Goal: Transaction & Acquisition: Obtain resource

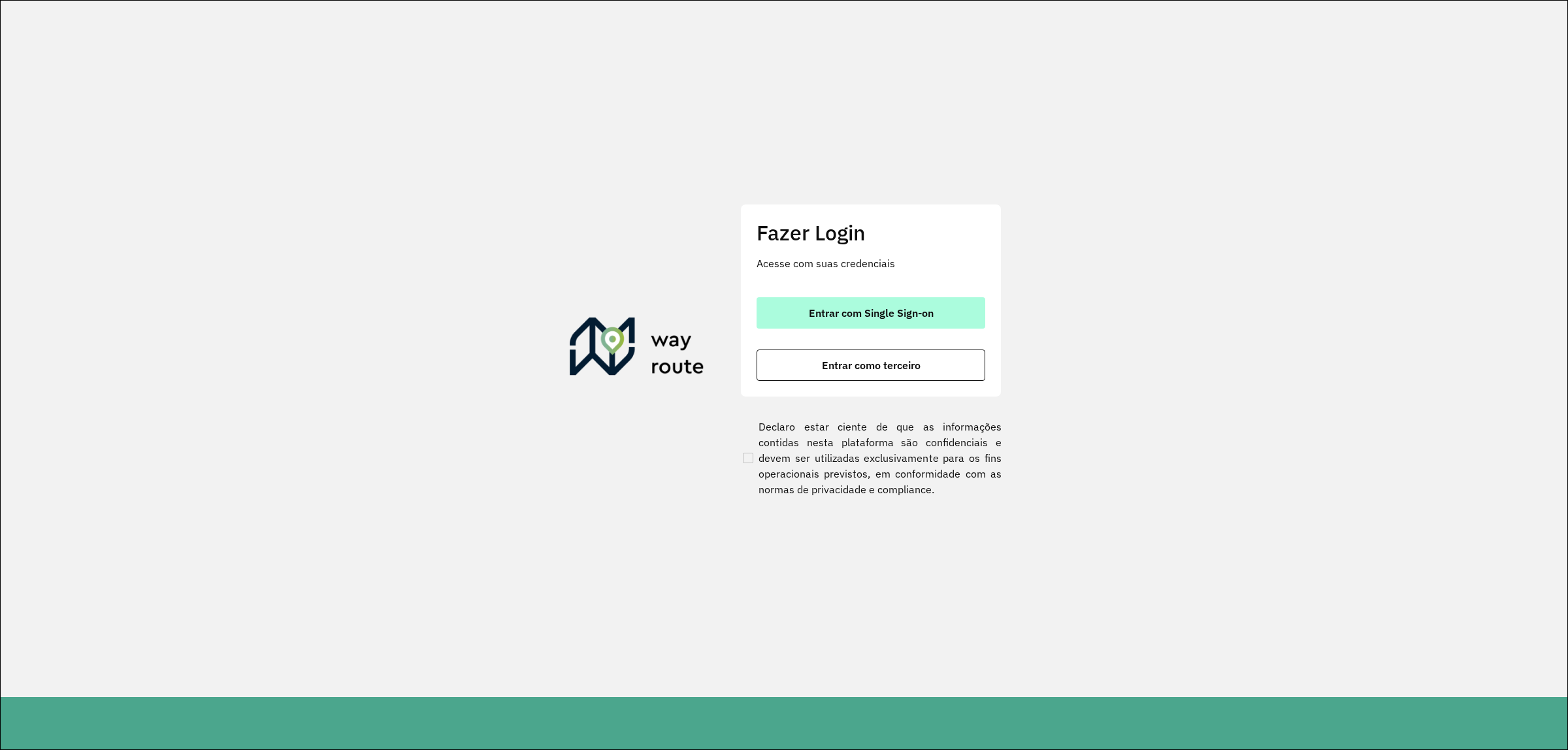
click at [874, 312] on span "Entrar com Single Sign-on" at bounding box center [871, 312] width 125 height 10
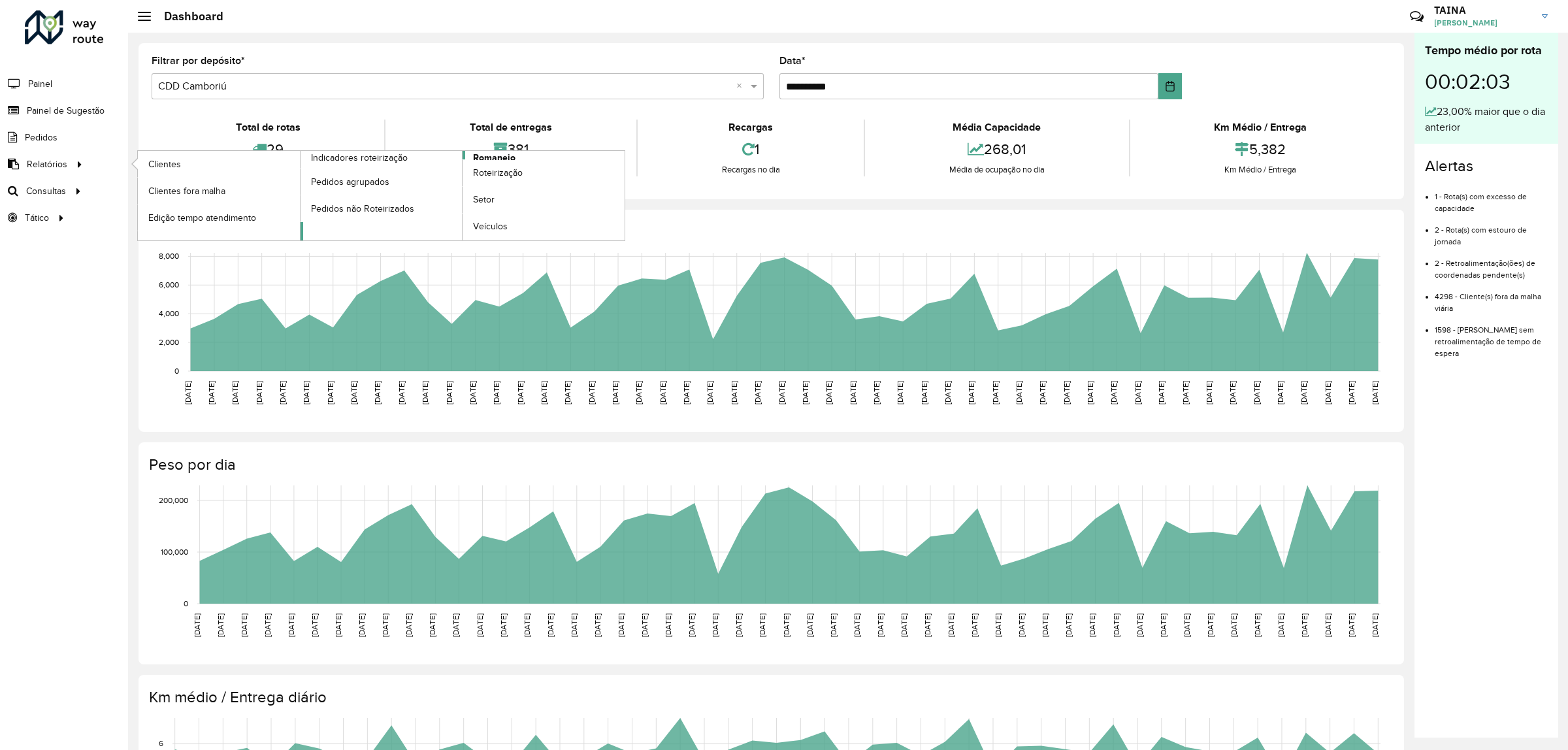
click at [374, 224] on link "Romaneio" at bounding box center [462, 196] width 325 height 90
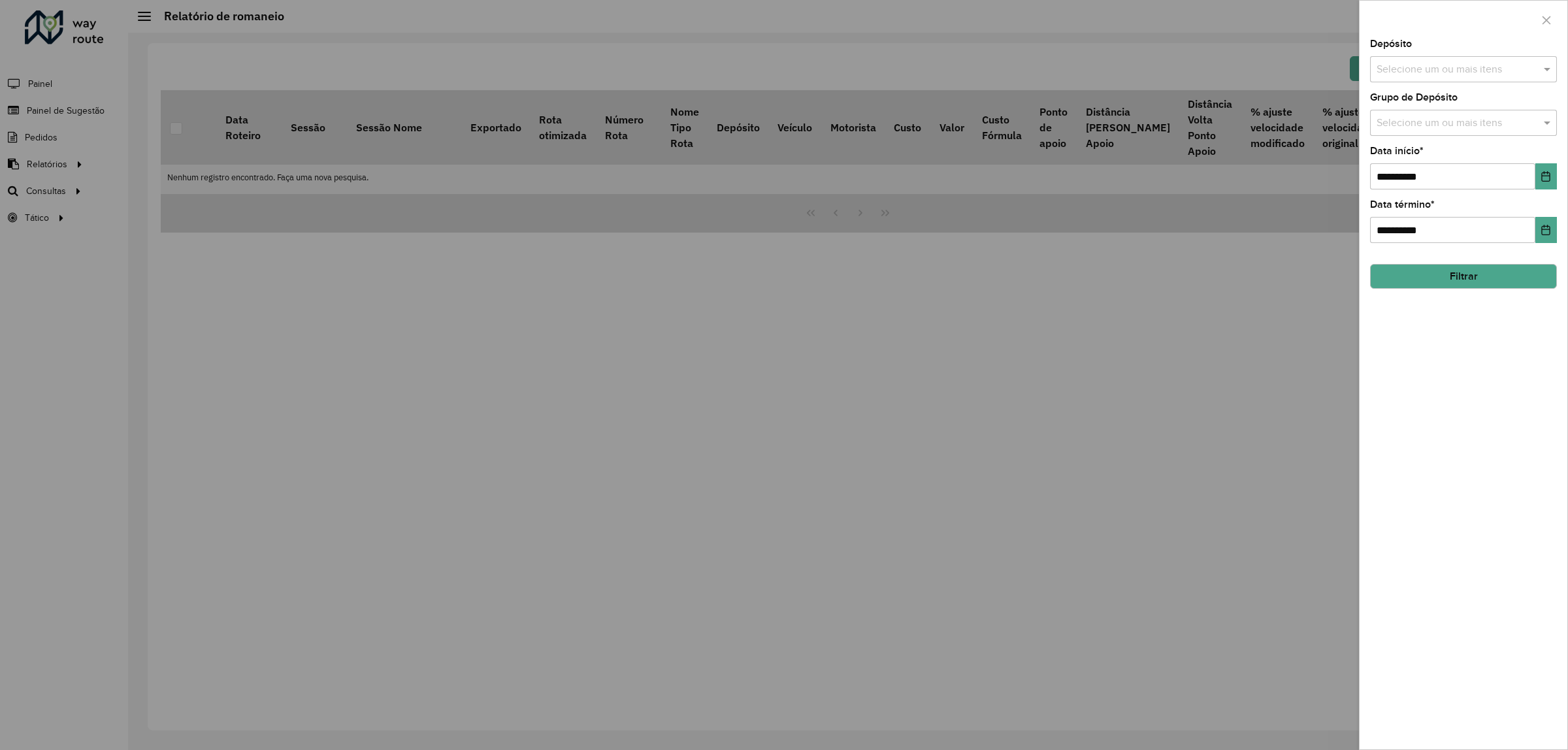
click at [1439, 72] on input "text" at bounding box center [1457, 69] width 167 height 16
click at [1455, 181] on div "CDD Camboriú" at bounding box center [1463, 179] width 185 height 22
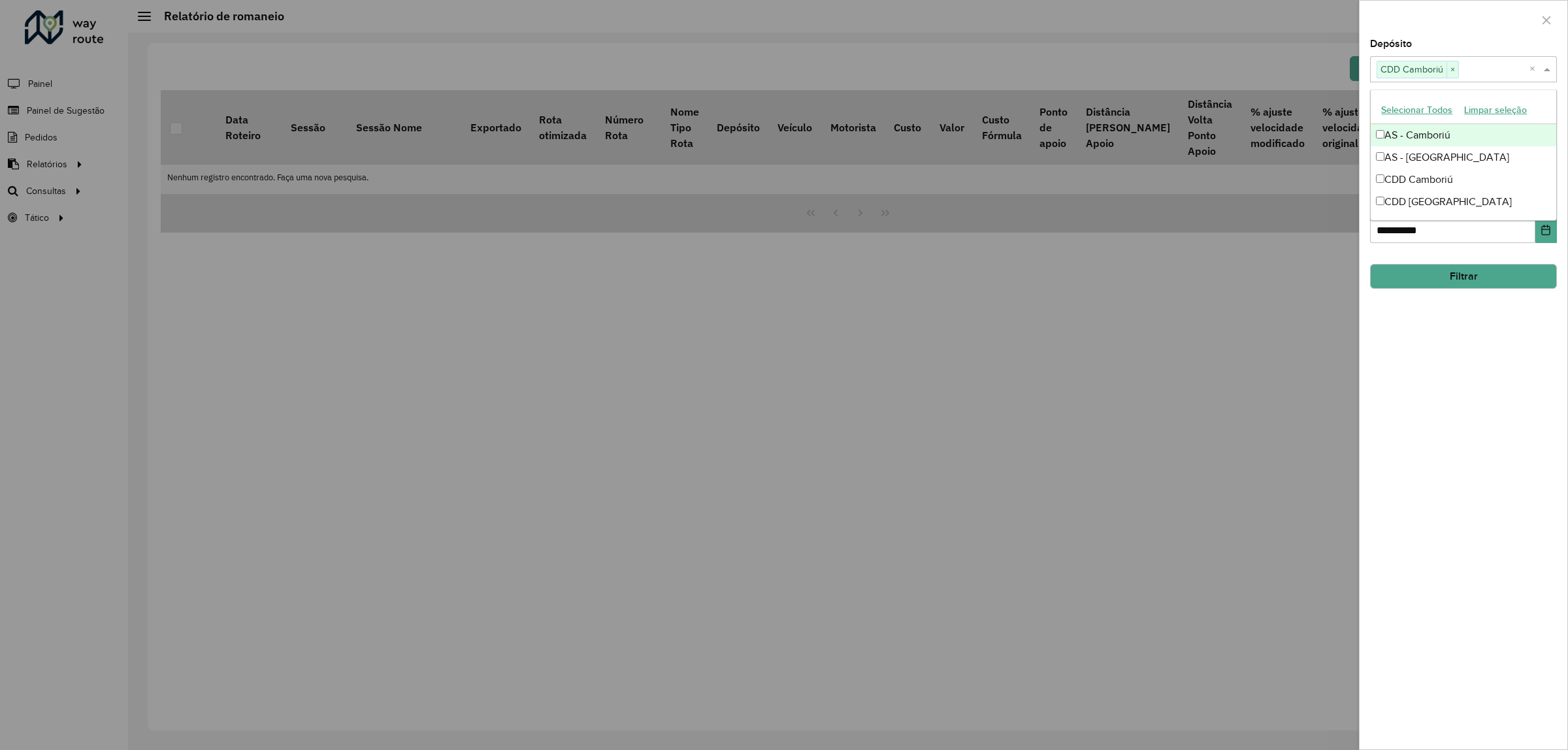
click at [1455, 24] on div at bounding box center [1463, 20] width 208 height 39
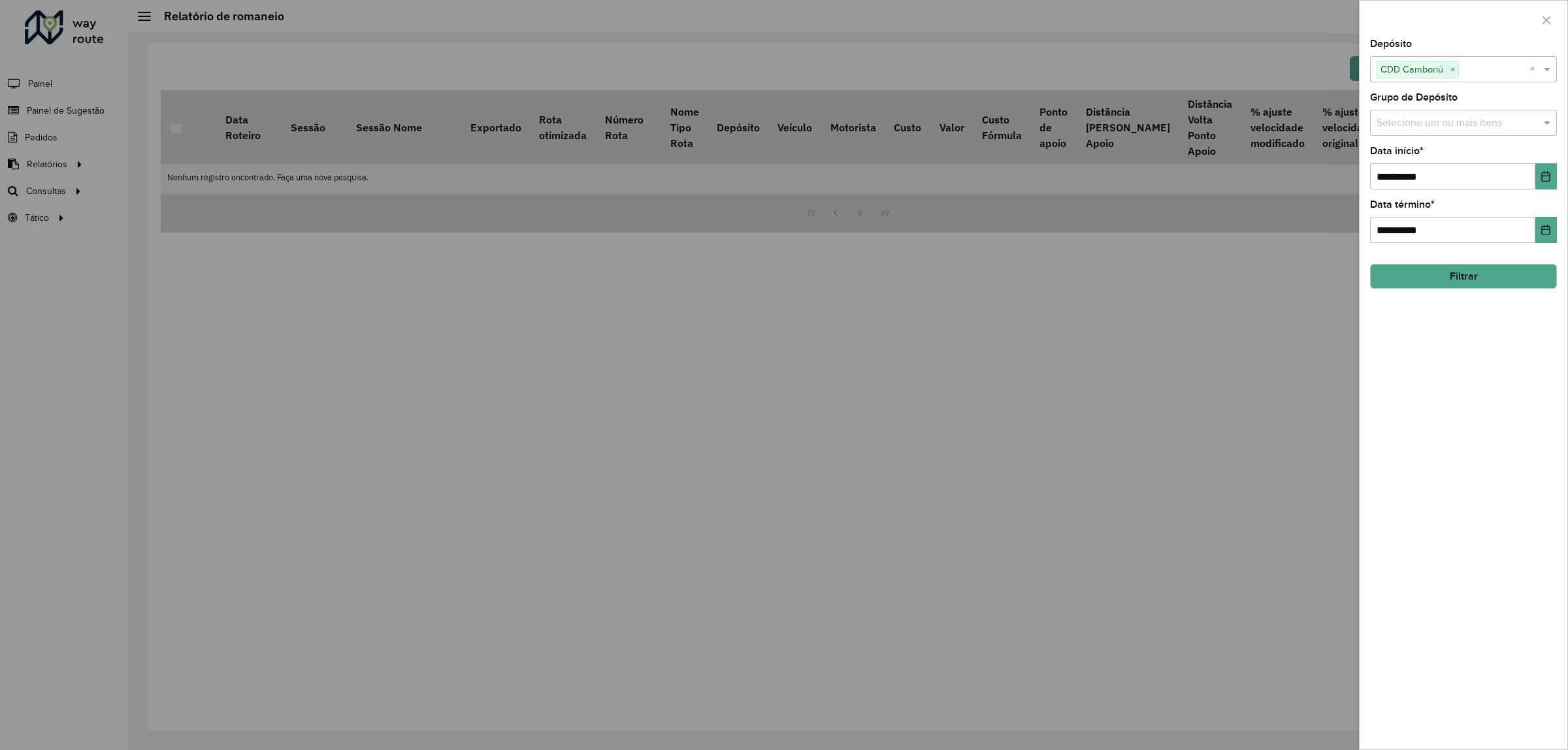
click at [1529, 274] on button "Filtrar" at bounding box center [1463, 276] width 187 height 25
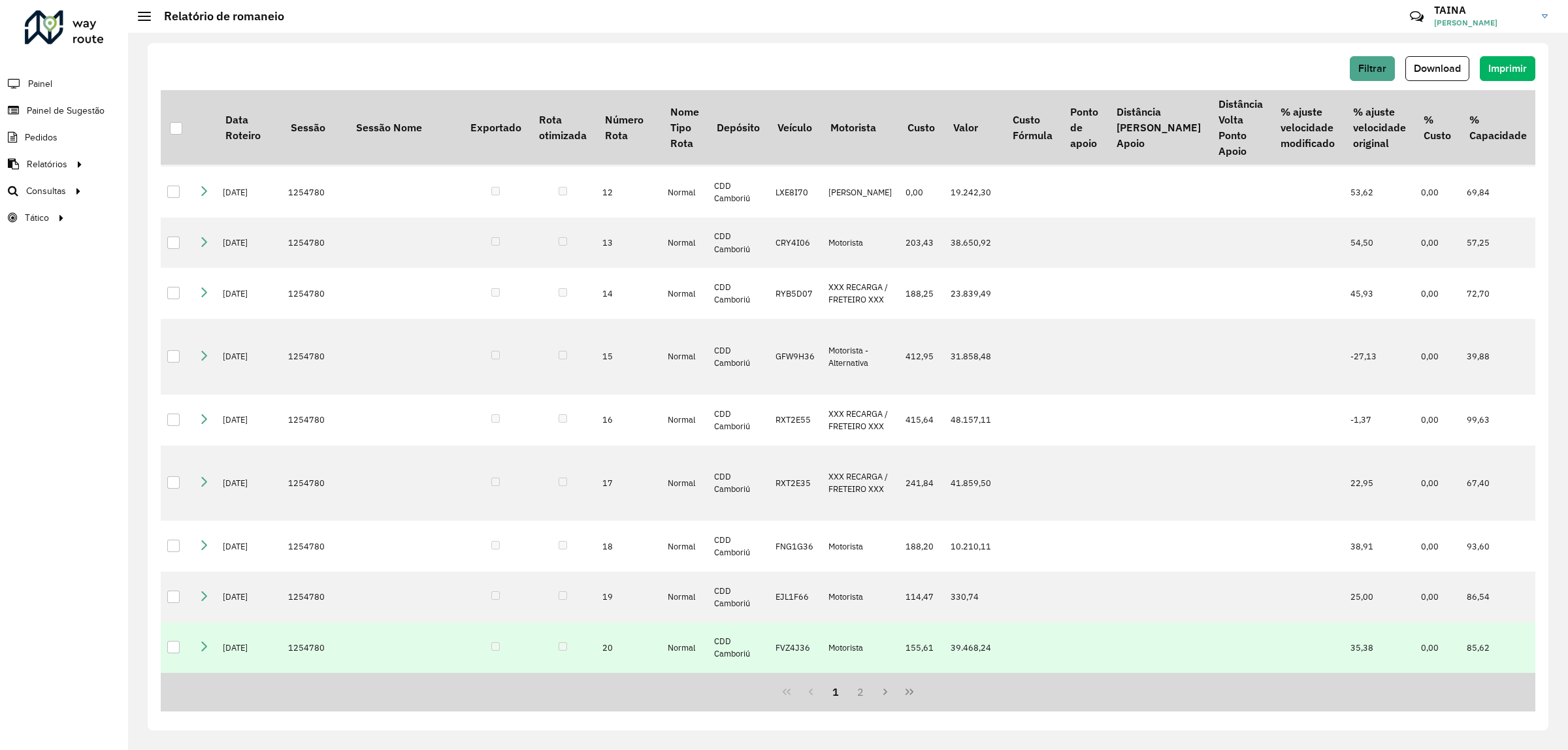
scroll to position [720, 0]
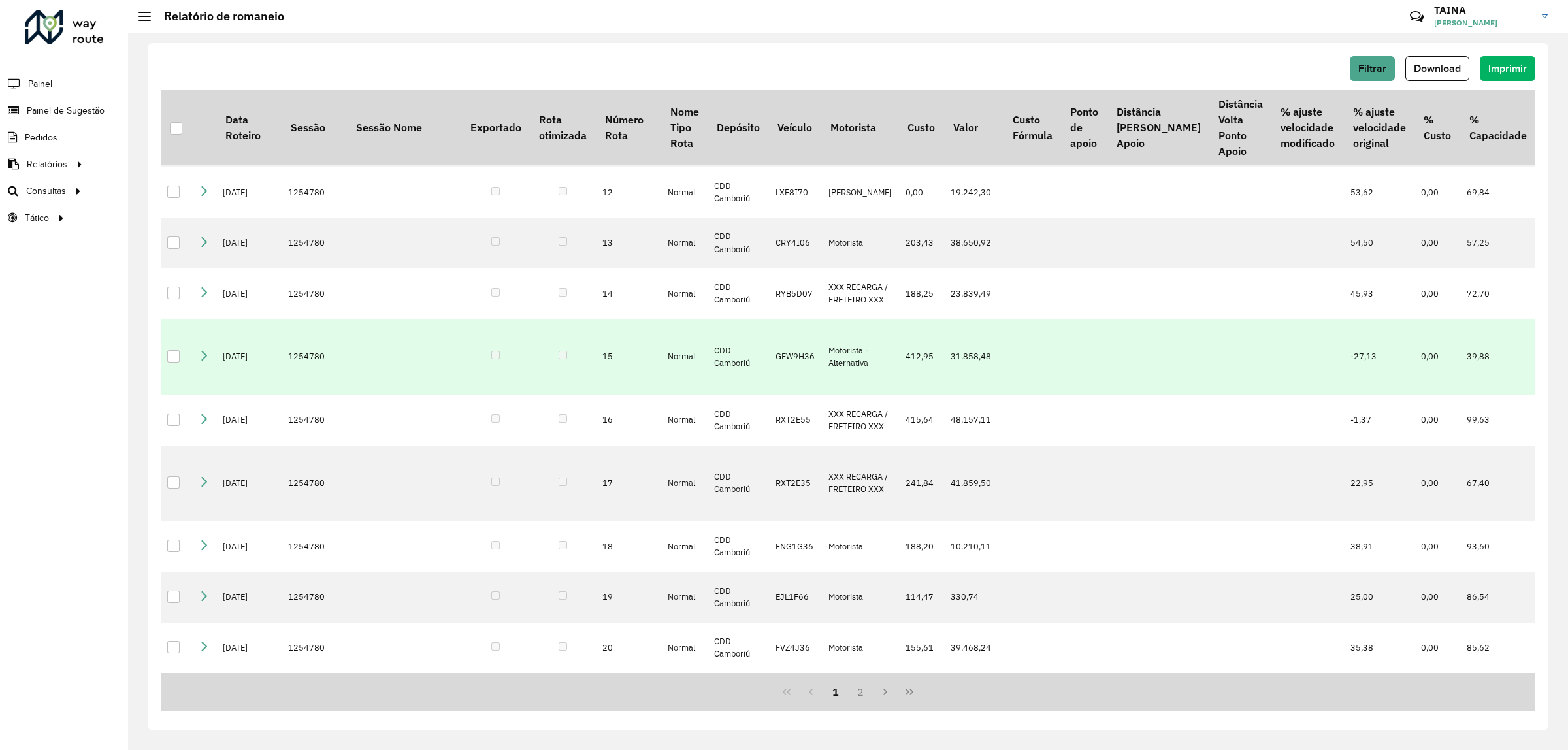
click at [814, 395] on td "GFW9H36" at bounding box center [795, 357] width 53 height 76
click at [177, 363] on div at bounding box center [173, 357] width 12 height 12
click at [1438, 60] on button "Download" at bounding box center [1437, 69] width 64 height 25
